Goal: Transaction & Acquisition: Purchase product/service

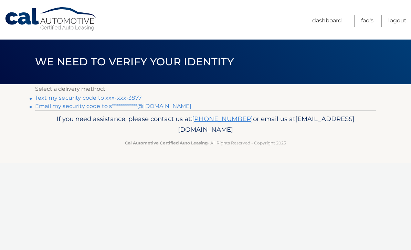
click at [128, 97] on link "Text my security code to xxx-xxx-3877" at bounding box center [88, 98] width 106 height 7
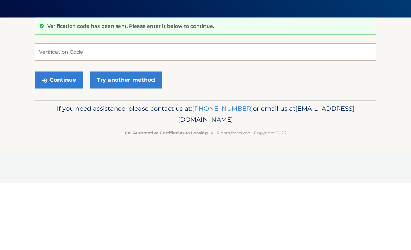
click at [176, 110] on input "Verification Code" at bounding box center [205, 118] width 341 height 17
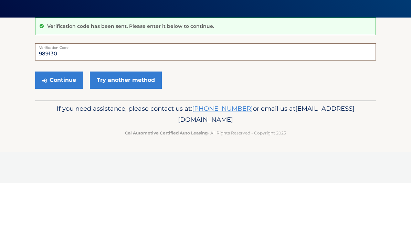
type input "989130"
click at [63, 138] on button "Continue" at bounding box center [59, 146] width 48 height 17
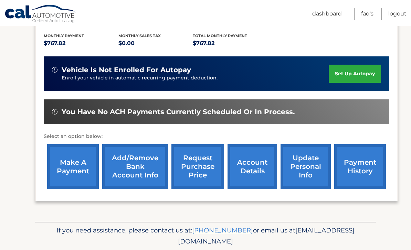
scroll to position [143, 0]
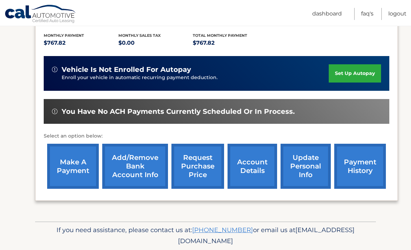
click at [83, 160] on link "make a payment" at bounding box center [73, 166] width 52 height 45
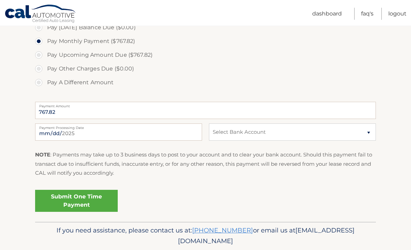
scroll to position [218, 0]
click at [371, 133] on select "Select Bank Account Checking TEACHERS FCU *****4013 Checking TEACHERS FCU *****…" at bounding box center [292, 131] width 167 height 17
select select "N2MxYzEyYmEtNTM2Zi00Y2VmLTg2YTktZWFiMDRhYjE4ZTJi"
click at [87, 200] on link "Submit One Time Payment" at bounding box center [76, 201] width 83 height 22
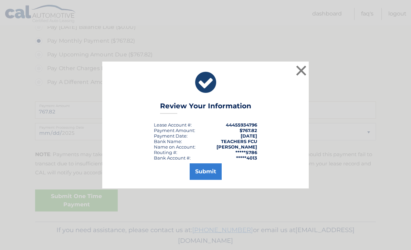
click at [207, 180] on button "Submit" at bounding box center [206, 172] width 32 height 17
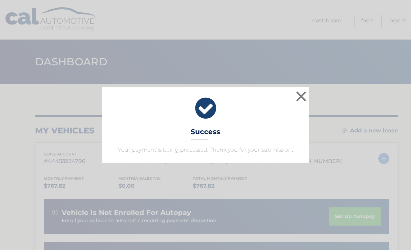
click at [306, 92] on button "×" at bounding box center [302, 97] width 14 height 14
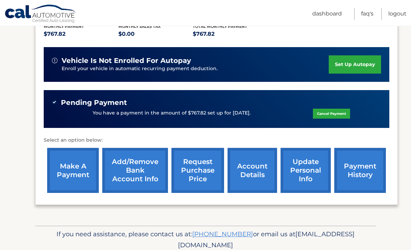
scroll to position [156, 0]
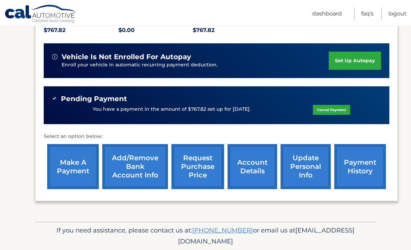
click at [361, 60] on link "set up autopay" at bounding box center [355, 61] width 52 height 18
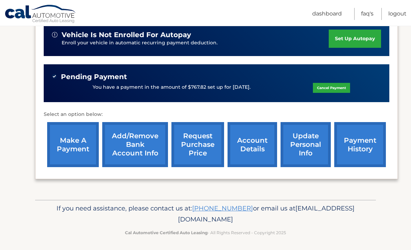
click at [252, 142] on link "account details" at bounding box center [253, 144] width 50 height 45
click at [247, 137] on link "account details" at bounding box center [253, 144] width 50 height 45
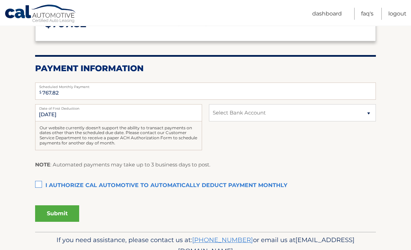
scroll to position [113, 0]
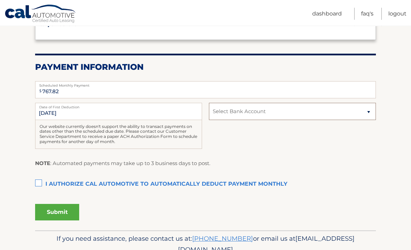
click at [373, 109] on select "Select Bank Account Checking TEACHERS FCU *****4013 Checking TEACHERS FCU *****…" at bounding box center [292, 111] width 167 height 17
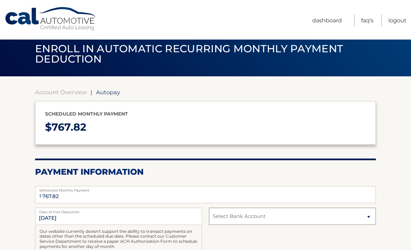
scroll to position [0, 0]
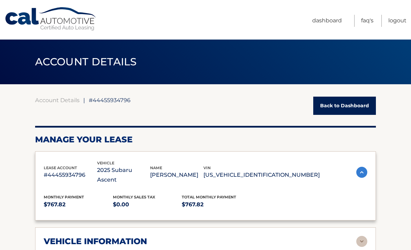
click at [255, 143] on h2 "Manage Your Lease" at bounding box center [205, 140] width 341 height 10
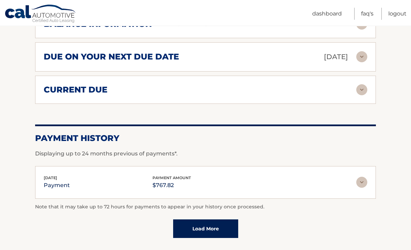
scroll to position [471, 0]
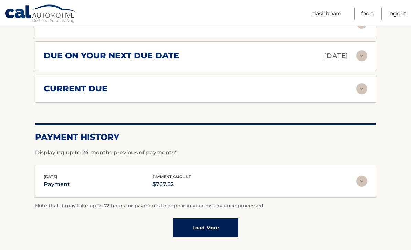
click at [361, 84] on img at bounding box center [362, 89] width 11 height 11
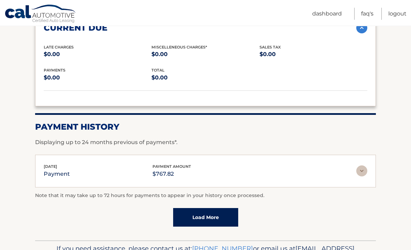
scroll to position [540, 0]
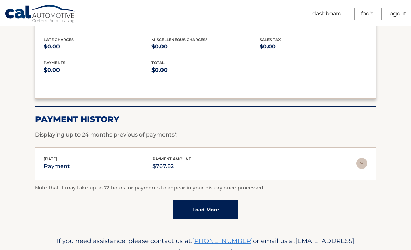
click at [204, 201] on link "Load More" at bounding box center [205, 210] width 65 height 19
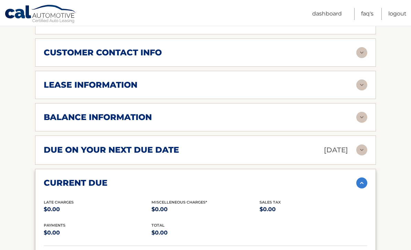
scroll to position [376, 0]
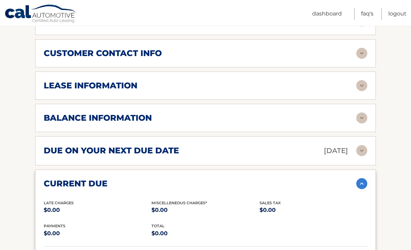
click at [366, 113] on img at bounding box center [362, 118] width 11 height 11
